Goal: Task Accomplishment & Management: Complete application form

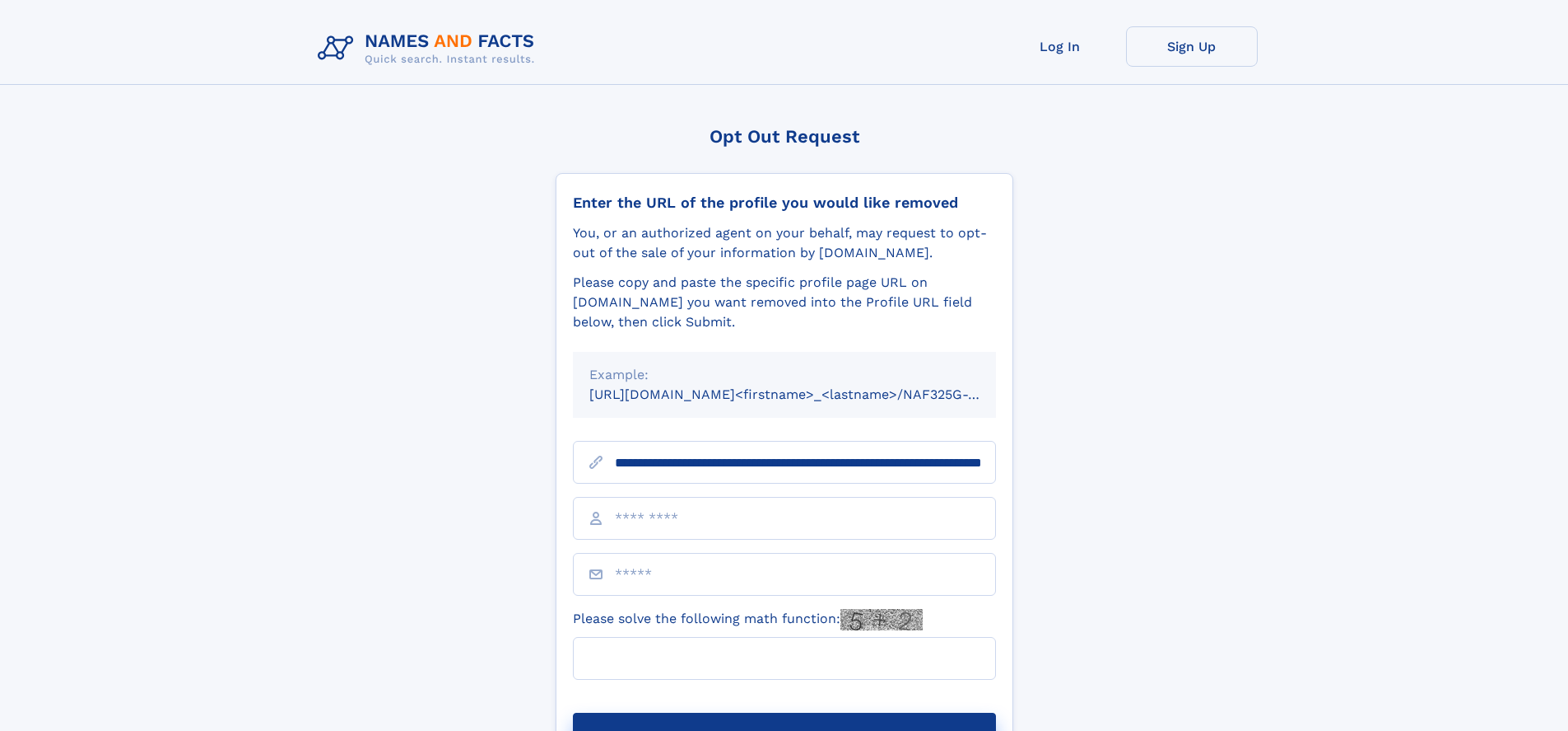
scroll to position [0, 183]
type input "**********"
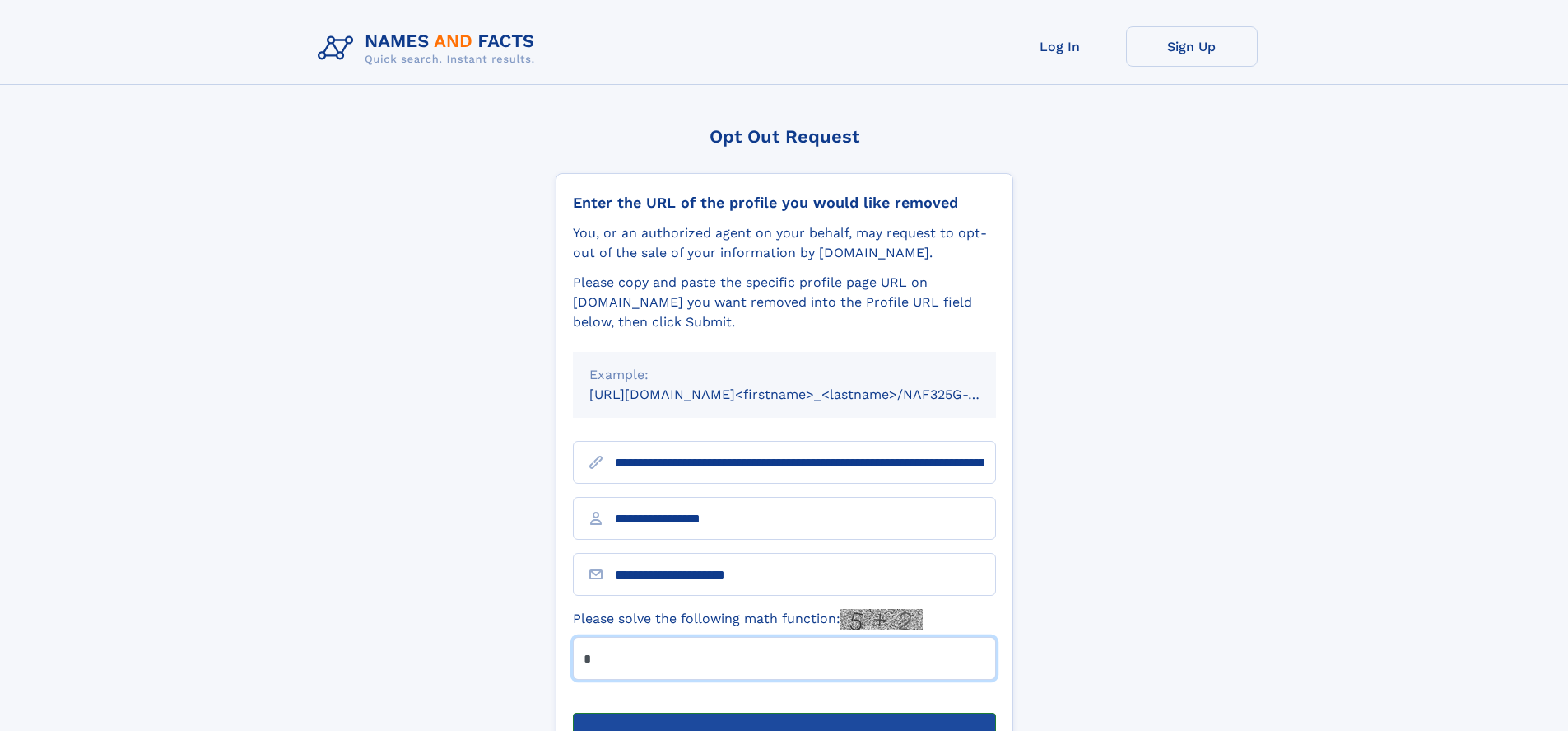
type input "*"
click at [784, 712] on button "Submit Opt Out Request" at bounding box center [784, 738] width 423 height 53
